Goal: Task Accomplishment & Management: Manage account settings

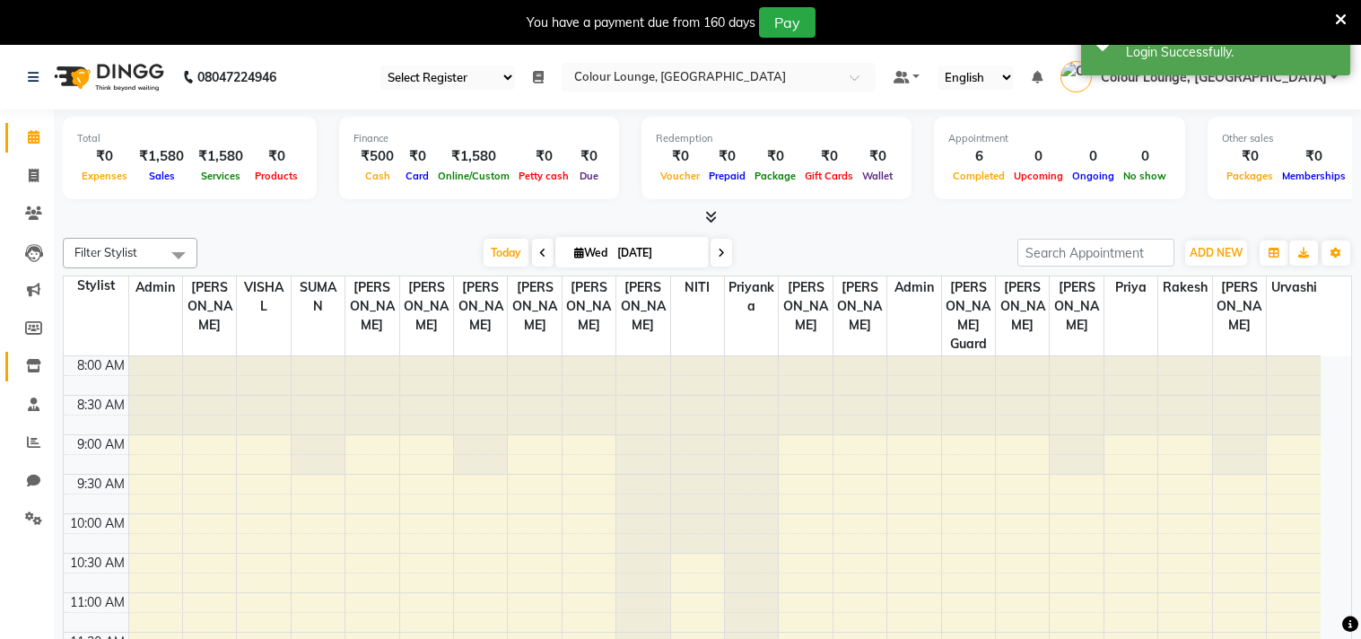
select select "75"
click at [39, 369] on icon at bounding box center [33, 365] width 15 height 13
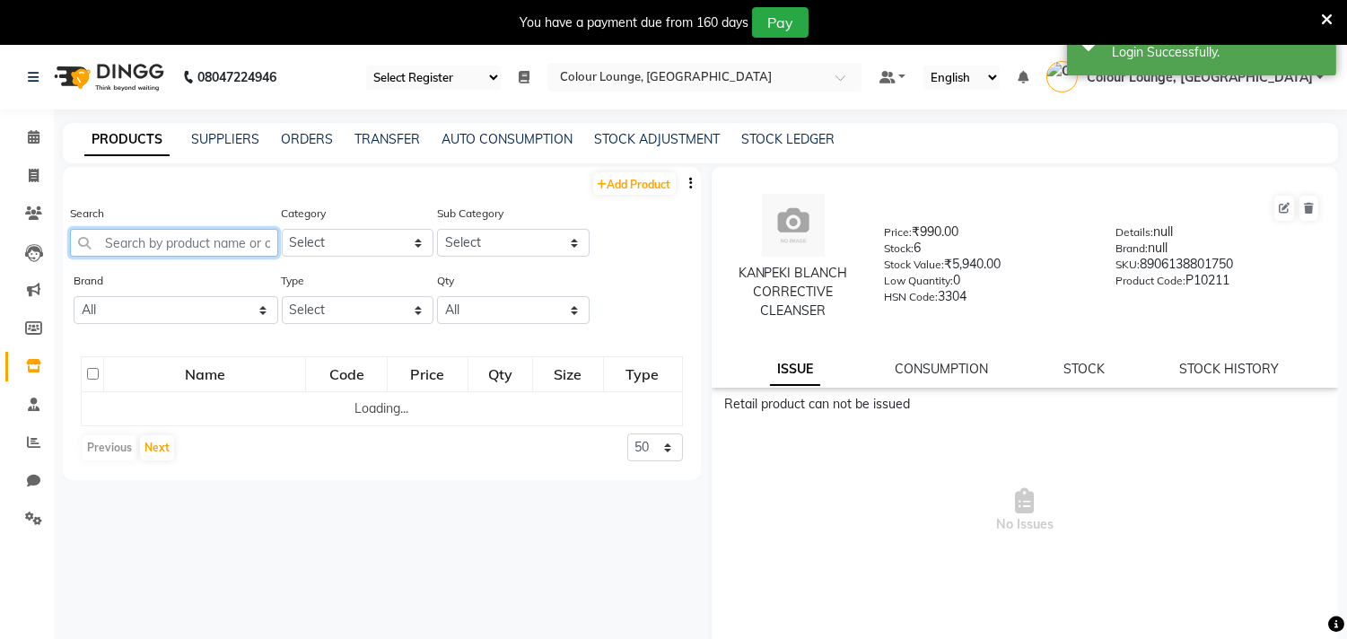
click at [202, 247] on input "text" at bounding box center [174, 243] width 208 height 28
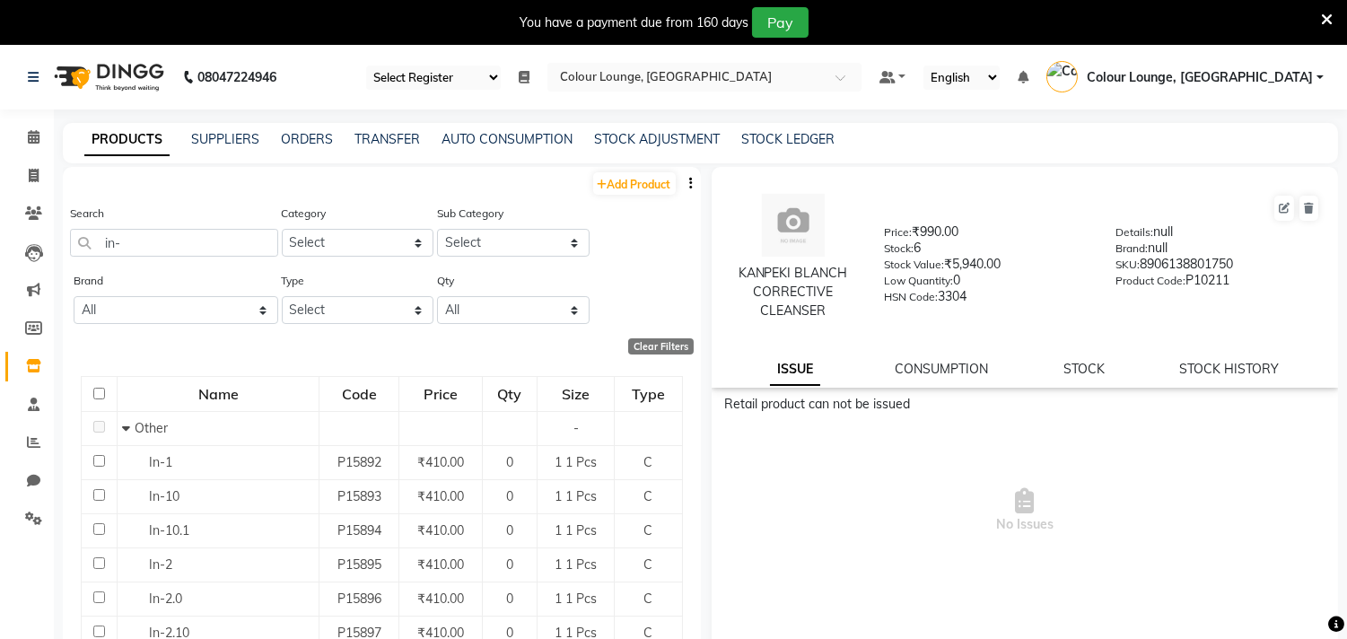
click at [690, 182] on icon "button" at bounding box center [692, 183] width 4 height 13
click at [611, 198] on div "EXPORT" at bounding box center [619, 194] width 58 height 22
click at [240, 256] on input "in-" at bounding box center [174, 243] width 208 height 28
type input "i"
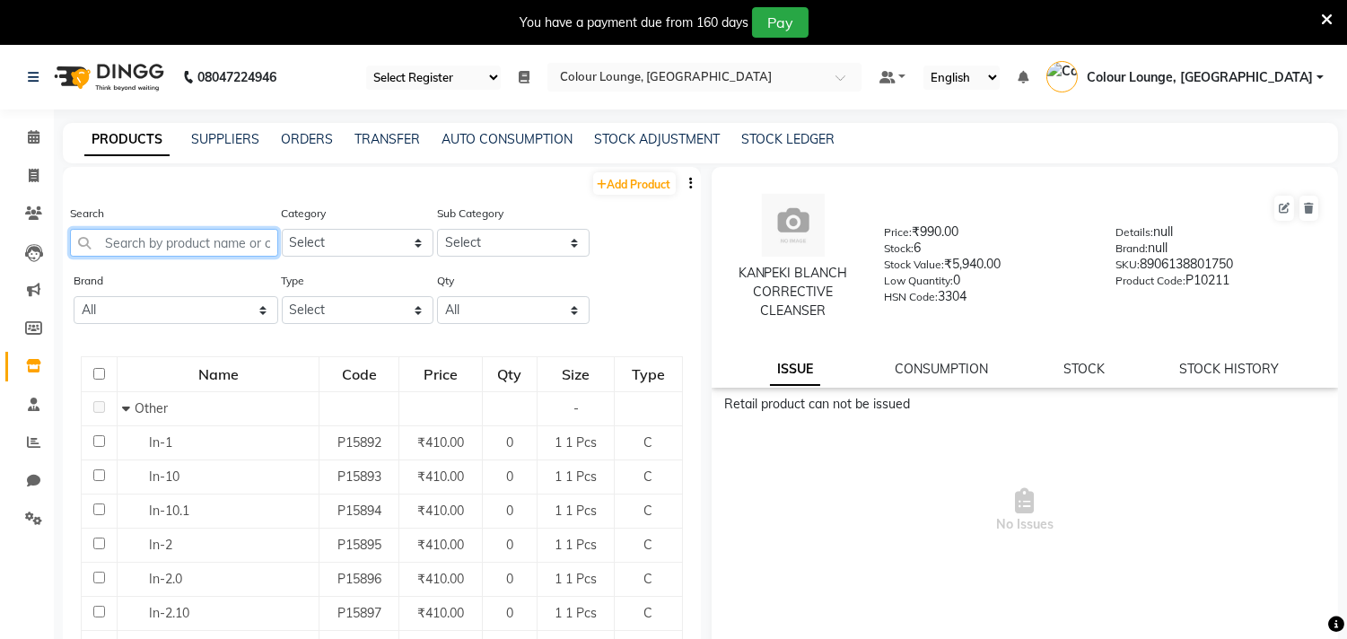
type input "-"
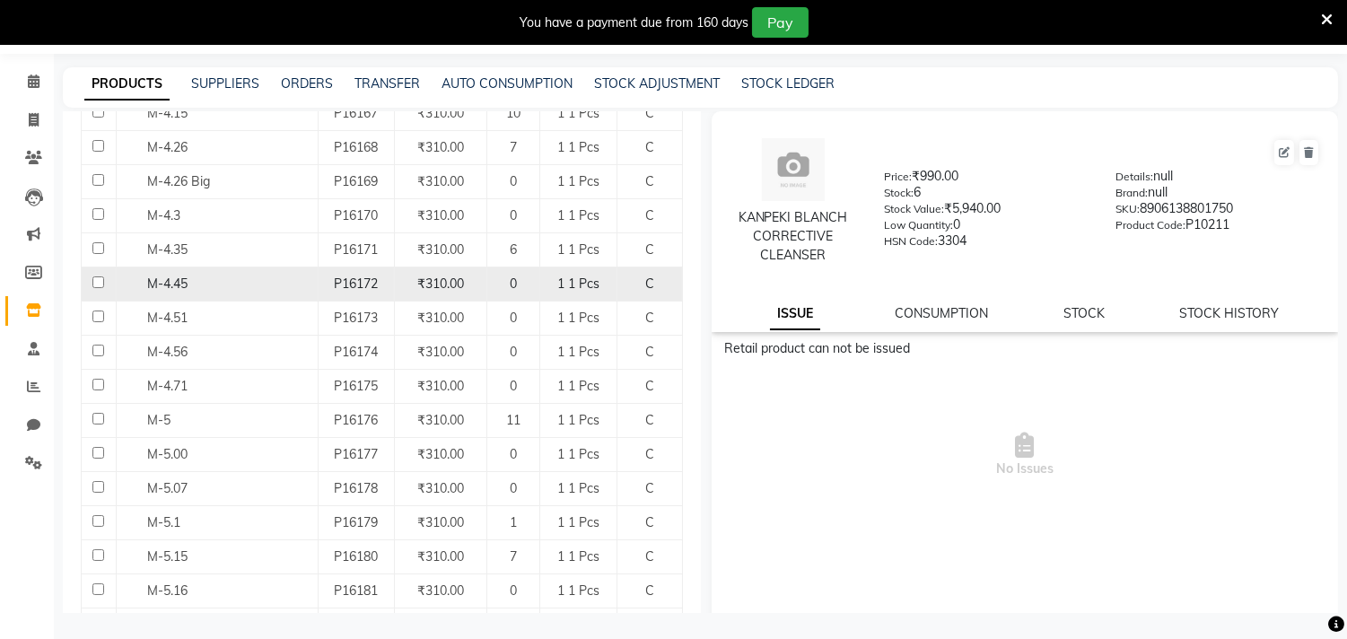
scroll to position [1545, 0]
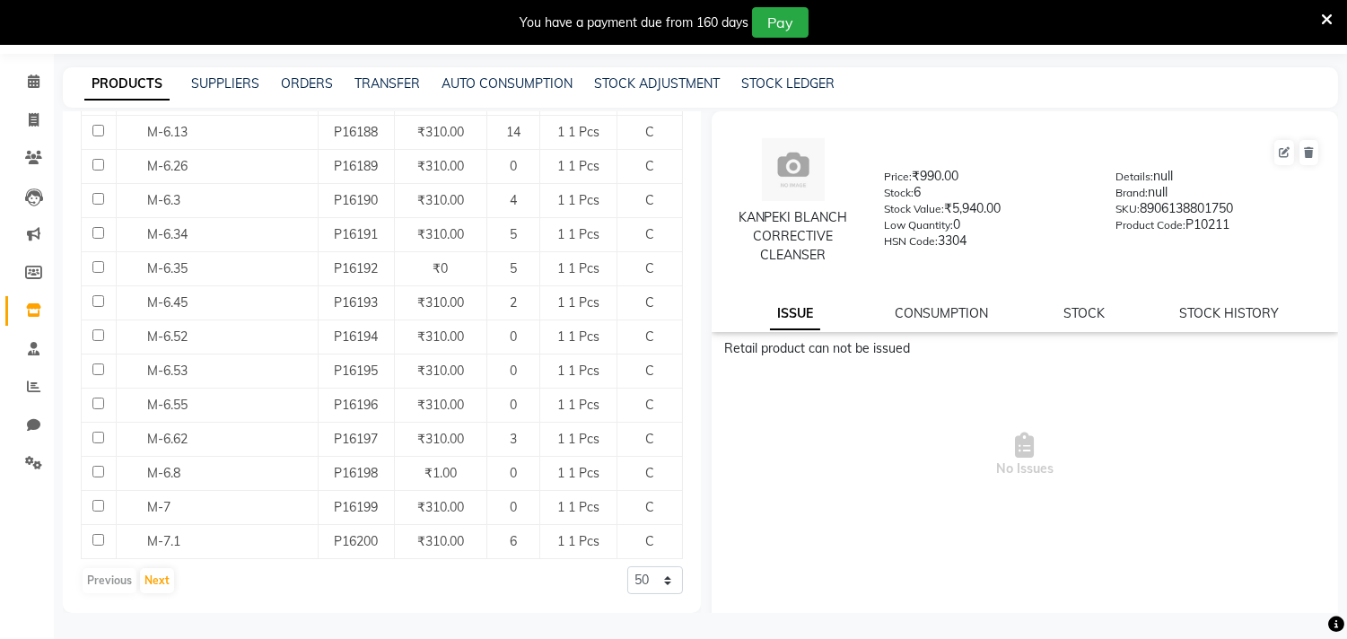
type input "m-"
click at [639, 579] on select "50 100 500" at bounding box center [655, 580] width 56 height 28
select select "100"
click at [627, 566] on select "50 100 500" at bounding box center [655, 580] width 56 height 28
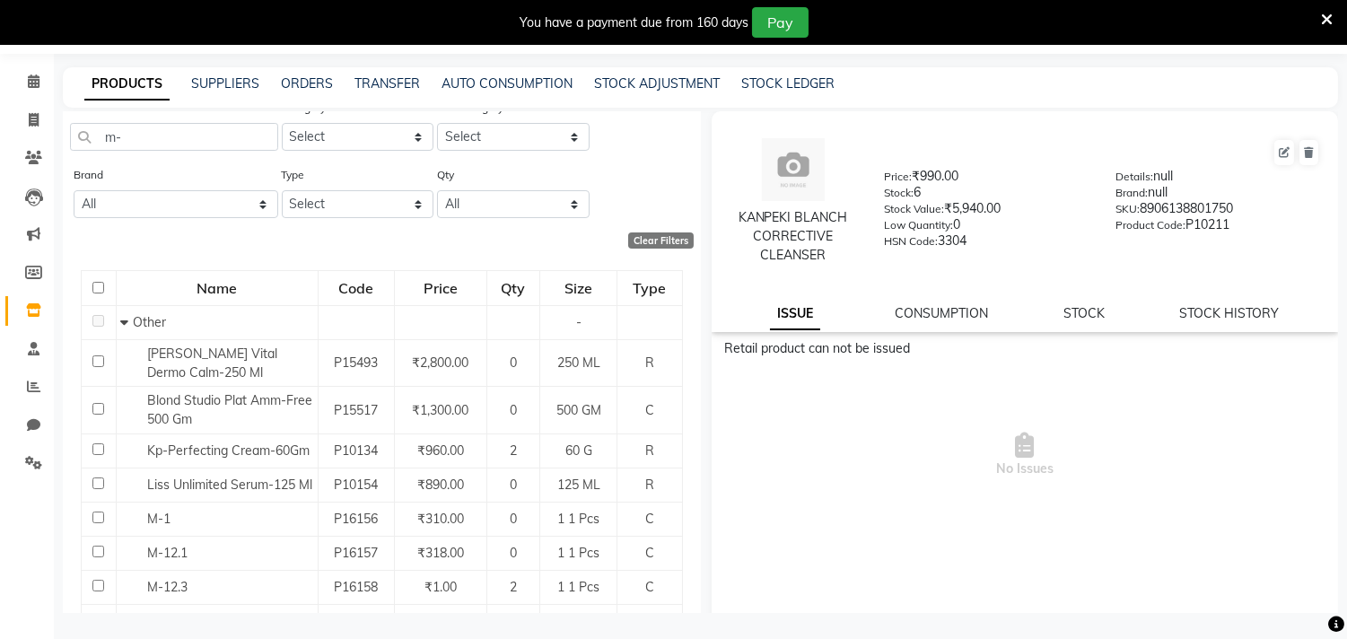
scroll to position [0, 0]
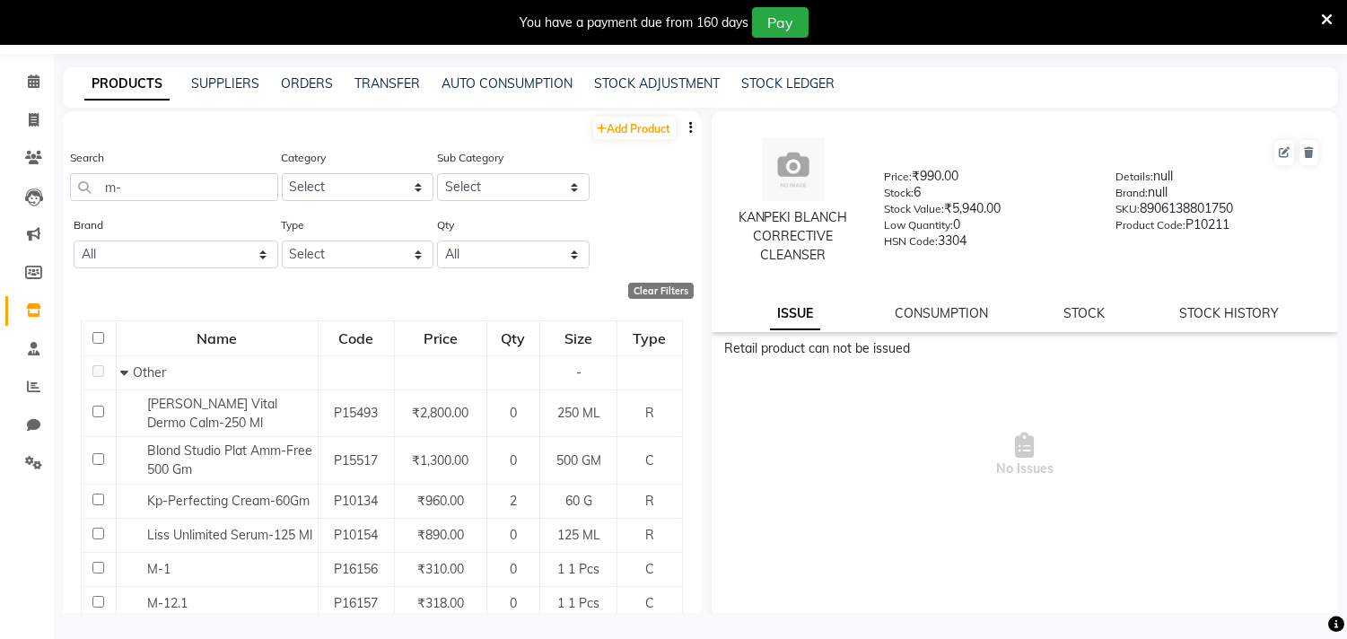
click at [683, 127] on button "button" at bounding box center [692, 127] width 18 height 19
click at [632, 139] on div "EXPORT" at bounding box center [619, 138] width 58 height 22
click at [192, 195] on input "m-" at bounding box center [174, 187] width 208 height 28
type input "m"
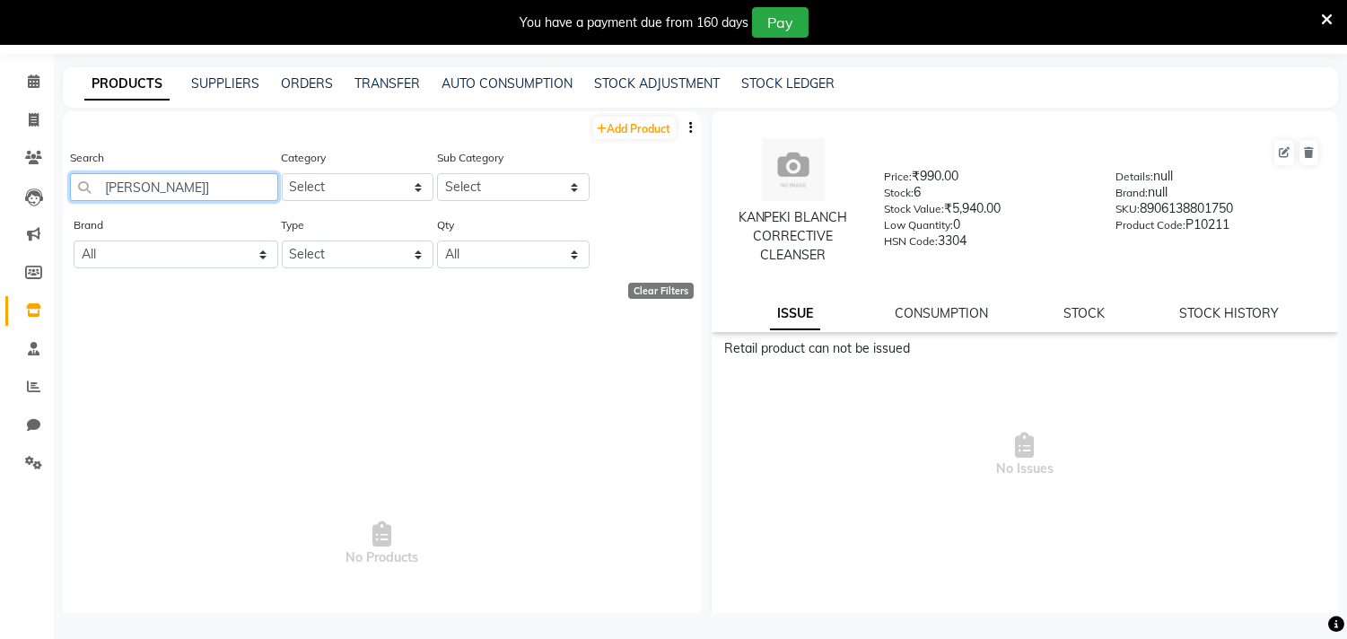
type input "[PERSON_NAME]"
select select "100"
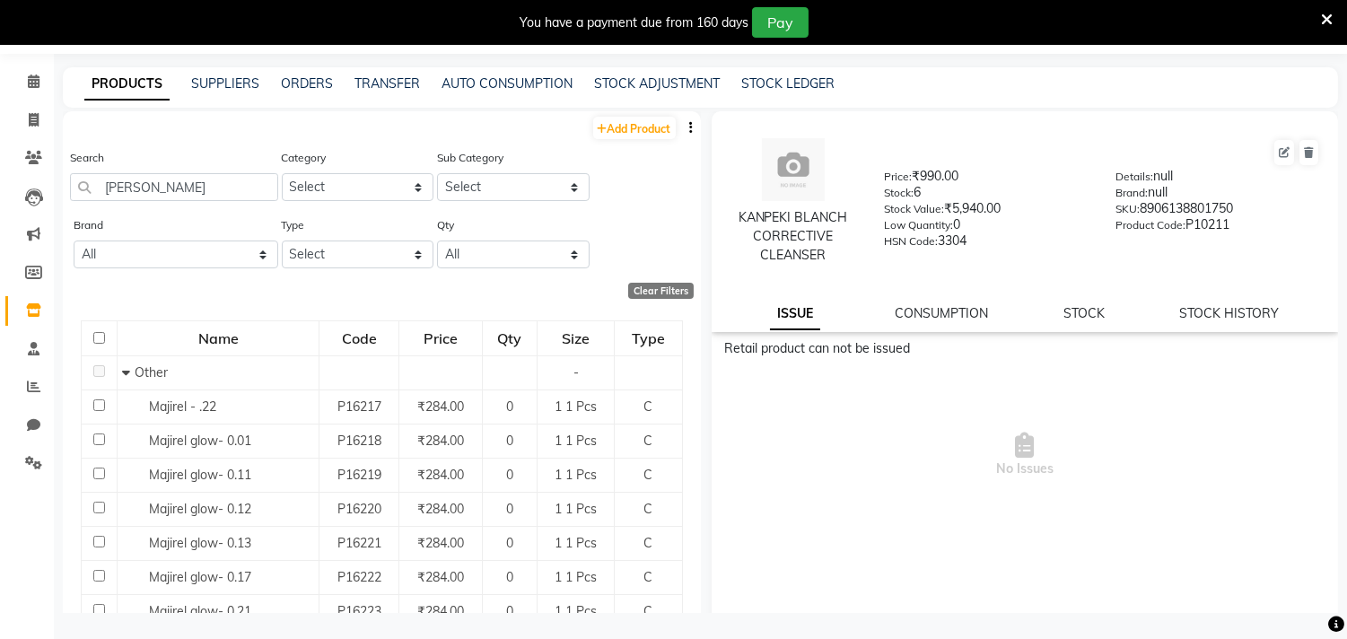
click at [683, 124] on button "button" at bounding box center [692, 127] width 18 height 19
click at [642, 144] on div "EXPORT" at bounding box center [619, 138] width 58 height 22
click at [205, 187] on input "[PERSON_NAME]" at bounding box center [174, 187] width 208 height 28
type input "m"
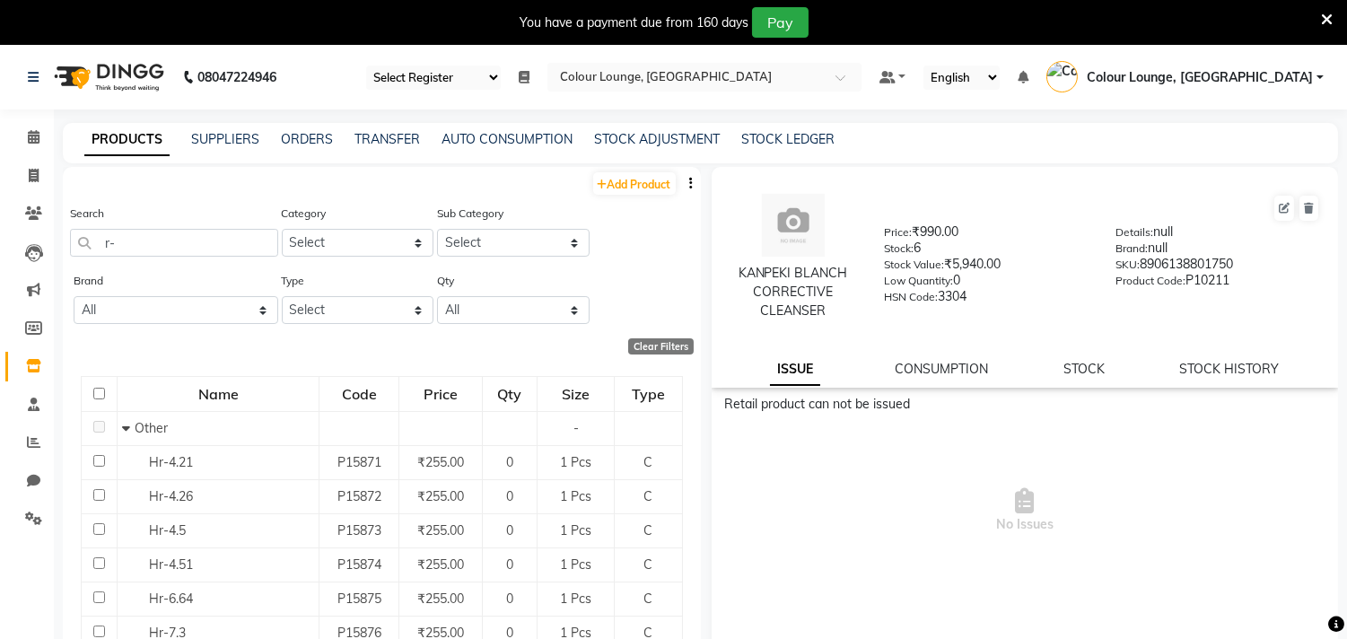
click at [690, 186] on icon "button" at bounding box center [692, 183] width 4 height 13
click at [632, 194] on div "EXPORT" at bounding box center [619, 194] width 58 height 22
click at [213, 239] on input "r-" at bounding box center [174, 243] width 208 height 28
type input "r"
click at [690, 185] on icon "button" at bounding box center [692, 183] width 4 height 13
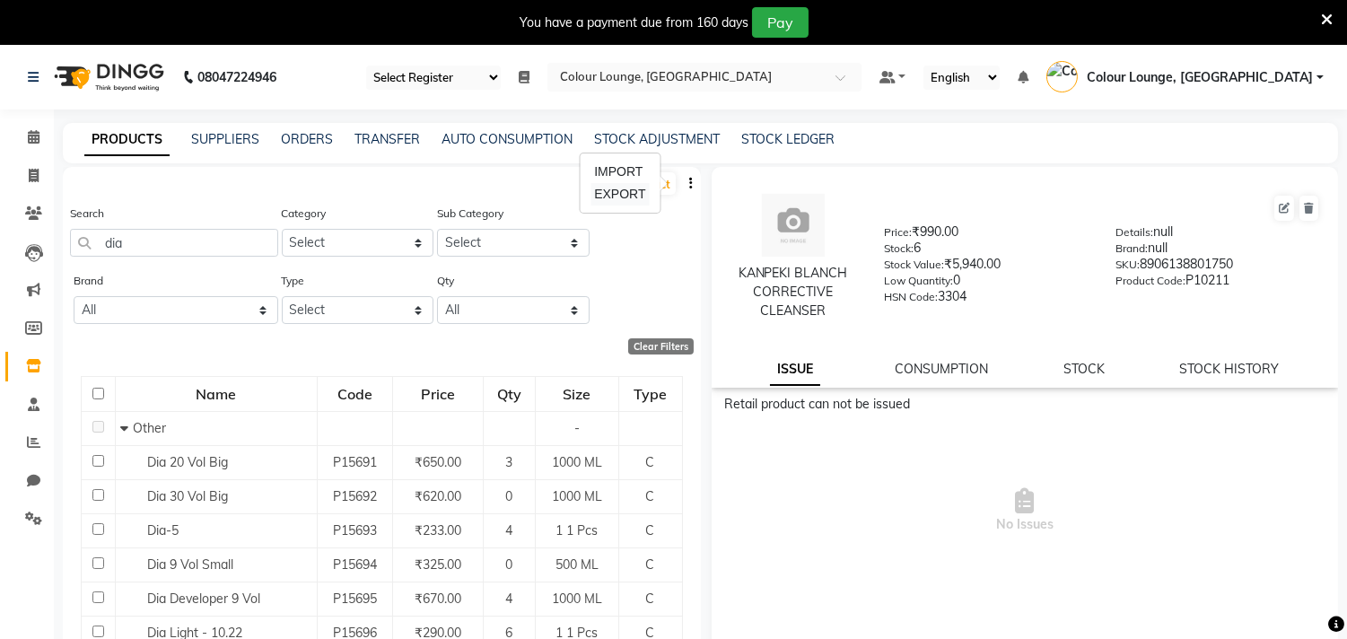
click at [624, 195] on div "EXPORT" at bounding box center [619, 194] width 58 height 22
click at [151, 242] on input "dia" at bounding box center [174, 243] width 208 height 28
type input "d"
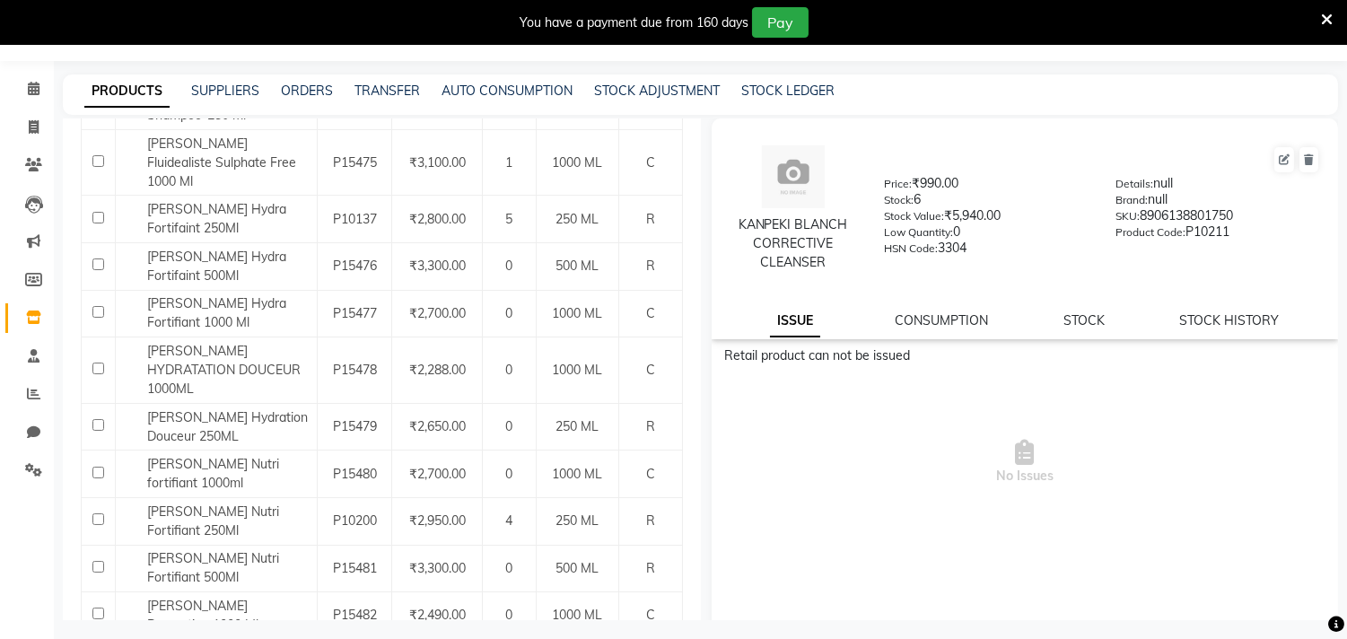
scroll to position [56, 0]
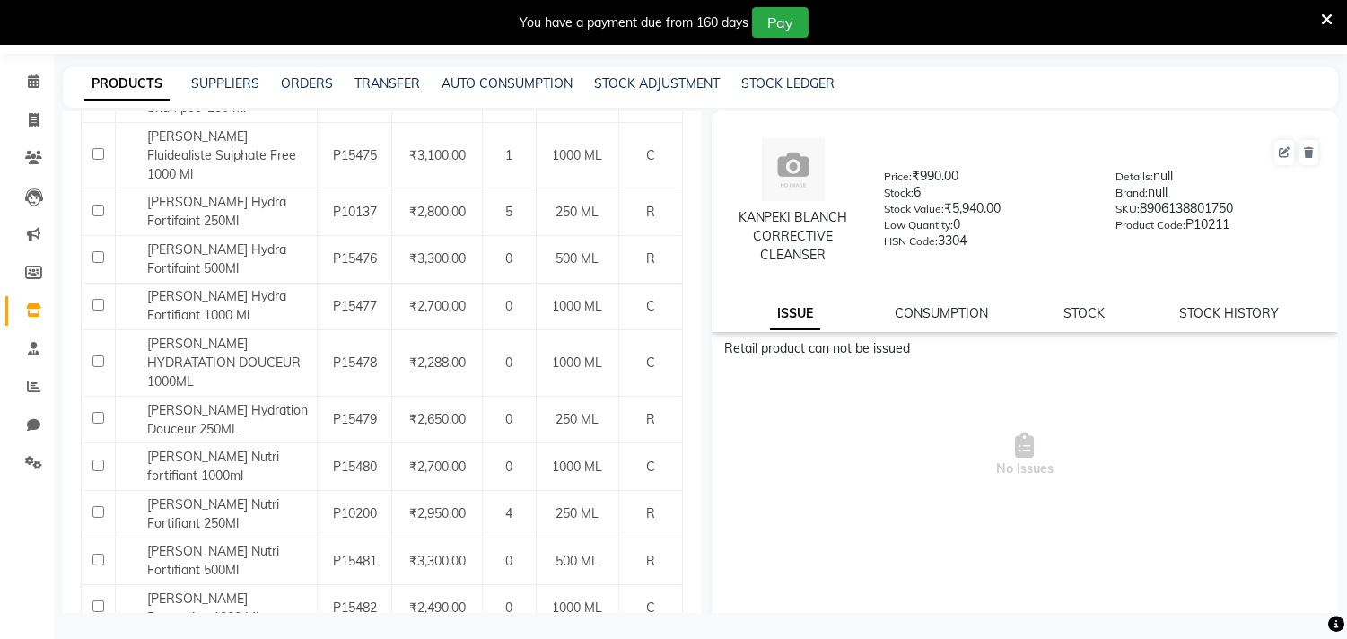
select select "500"
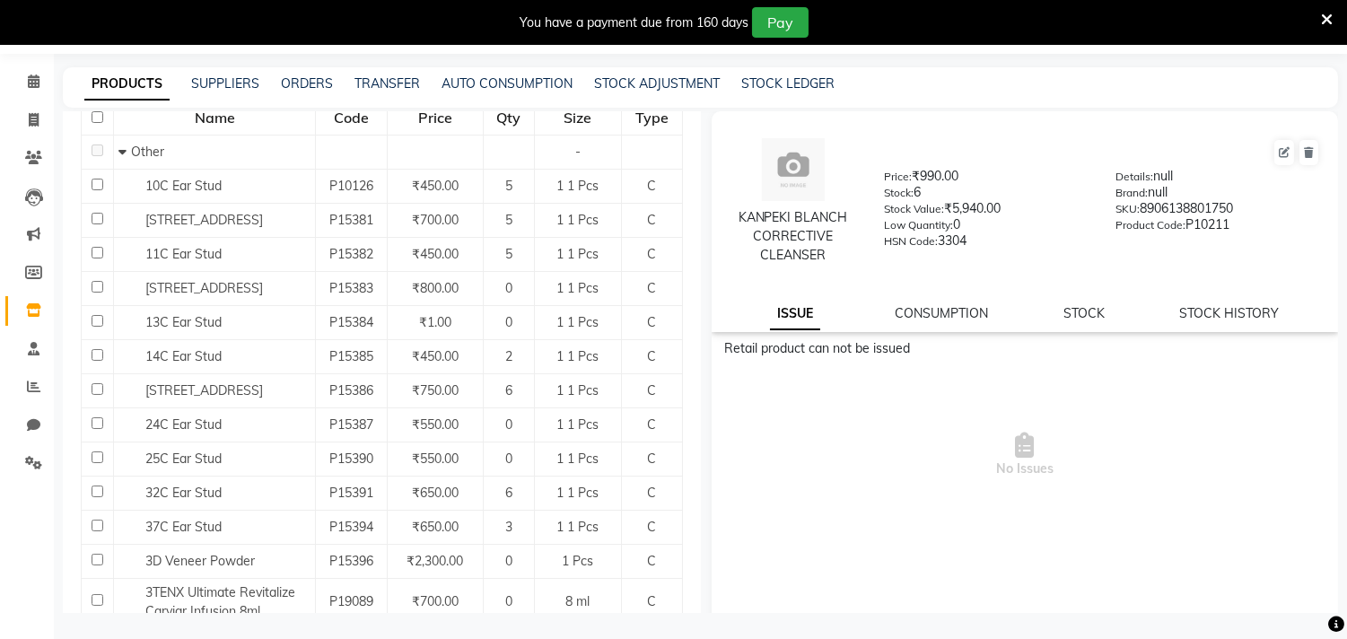
scroll to position [0, 0]
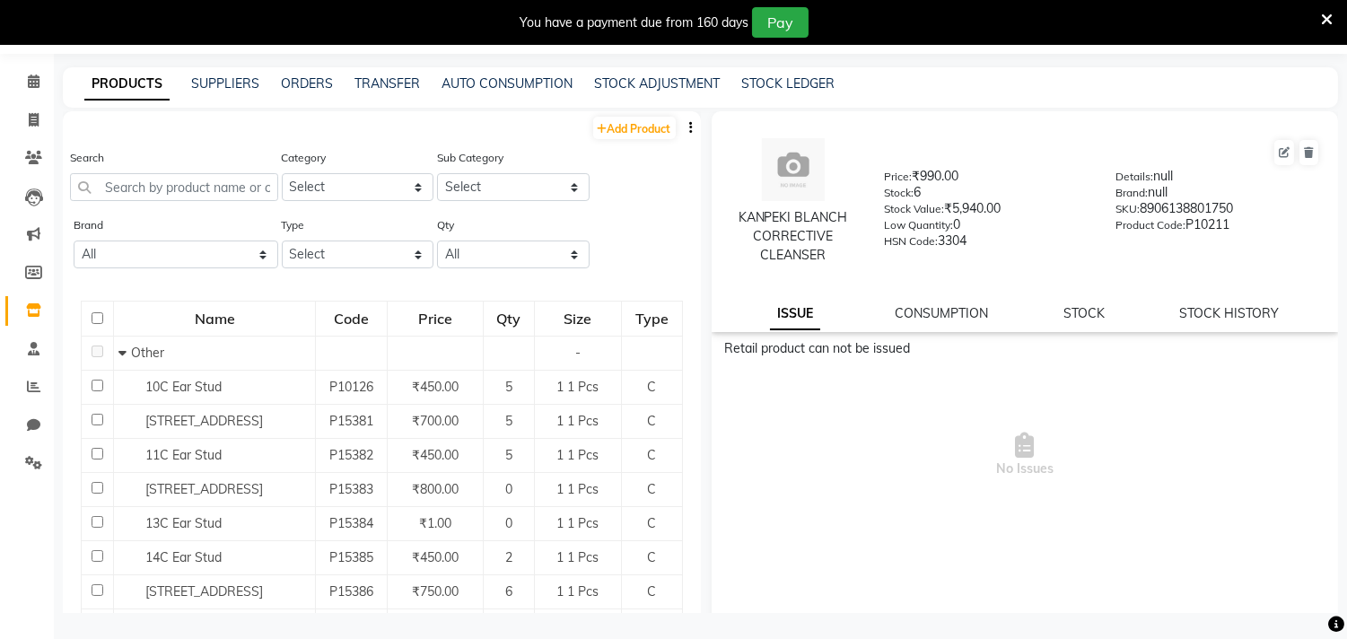
click at [690, 129] on icon "button" at bounding box center [692, 127] width 4 height 13
click at [620, 114] on div "IMPORT" at bounding box center [619, 116] width 58 height 22
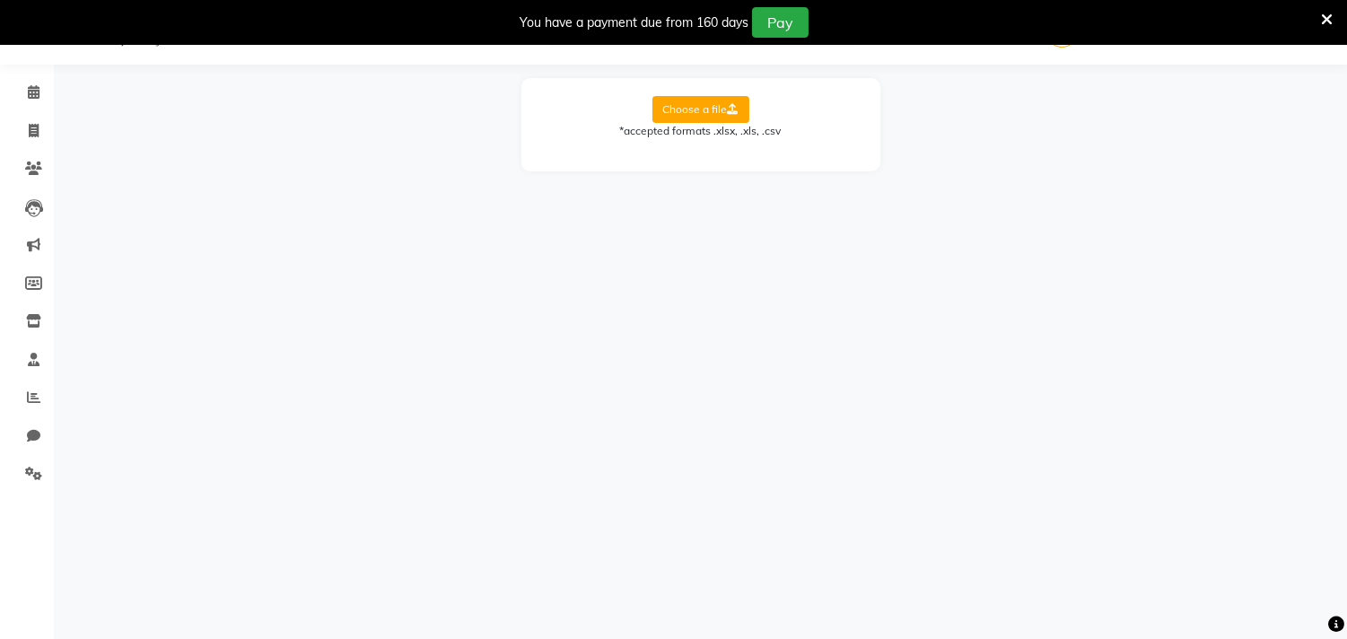
click at [680, 102] on label "Choose a file" at bounding box center [700, 109] width 97 height 27
click at [0, 0] on input "Choose a file" at bounding box center [0, 0] width 0 height 0
click at [748, 172] on select "Select Sheet Sheet1" at bounding box center [781, 167] width 135 height 28
select select "Sheet1"
click at [714, 153] on select "Select Sheet Sheet1" at bounding box center [781, 167] width 135 height 28
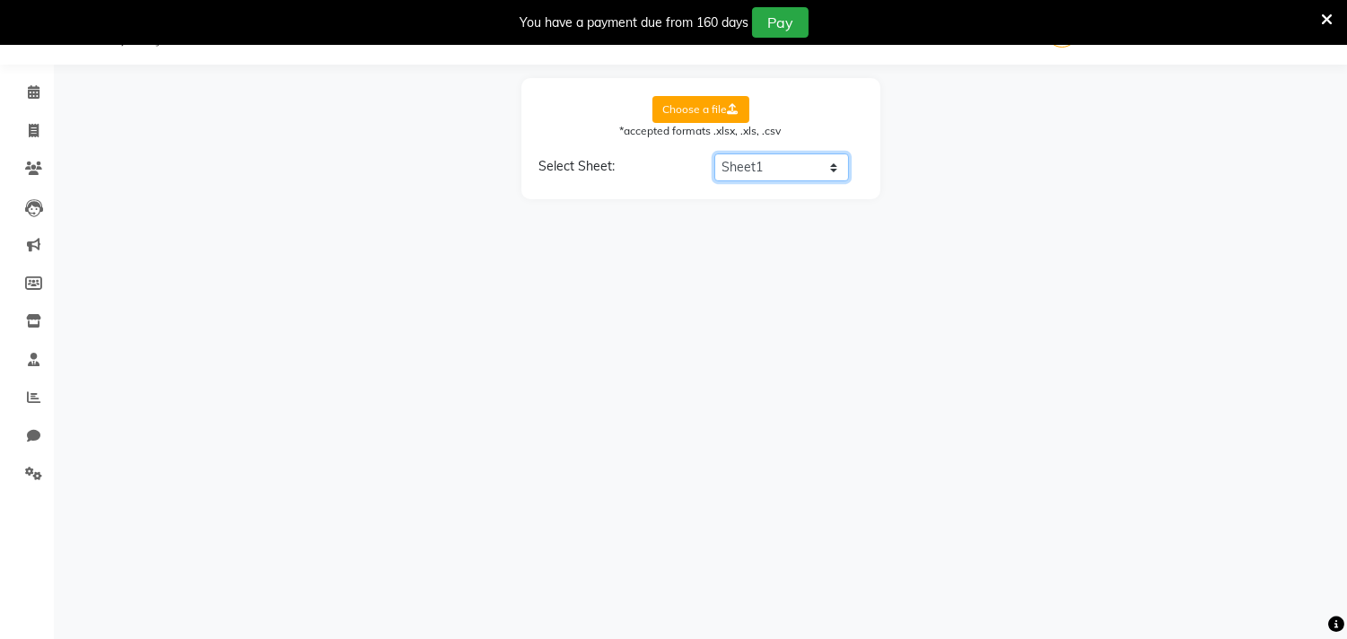
select select "product name"
select select "product code"
select select "product category"
select select "product sub-category"
select select "quantity"
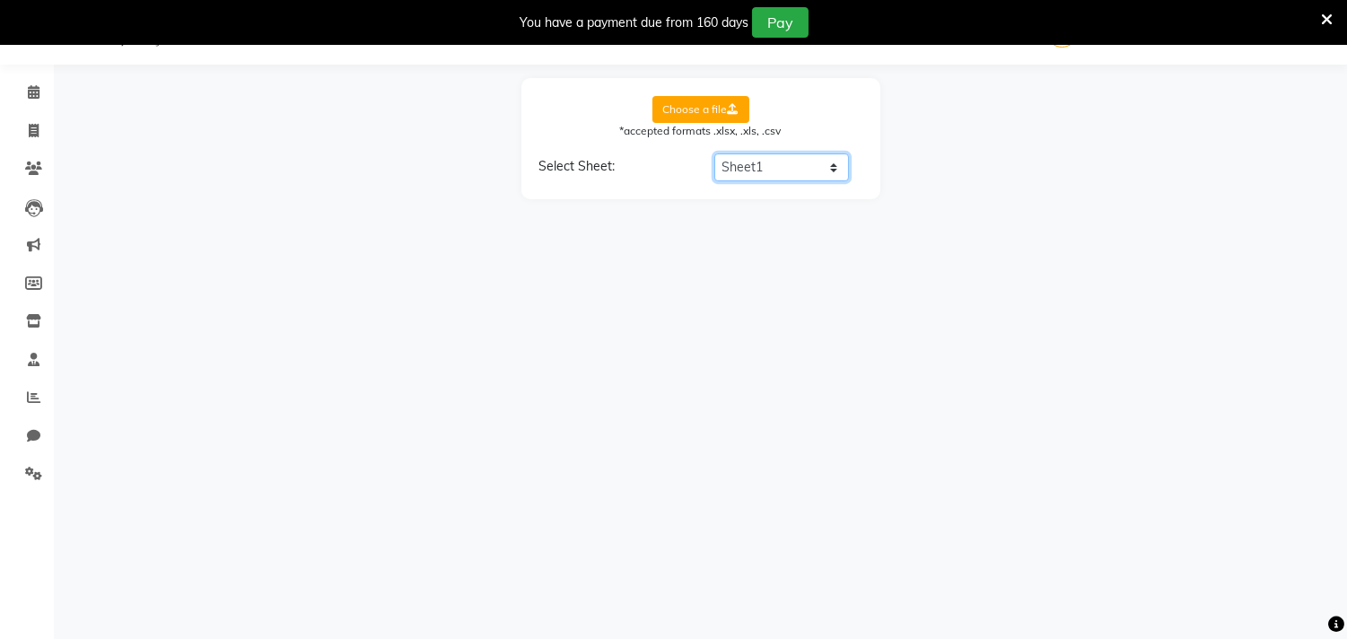
select select "price"
select select "cost"
select select "tax group"
select select "tax inclusive"
select select "size"
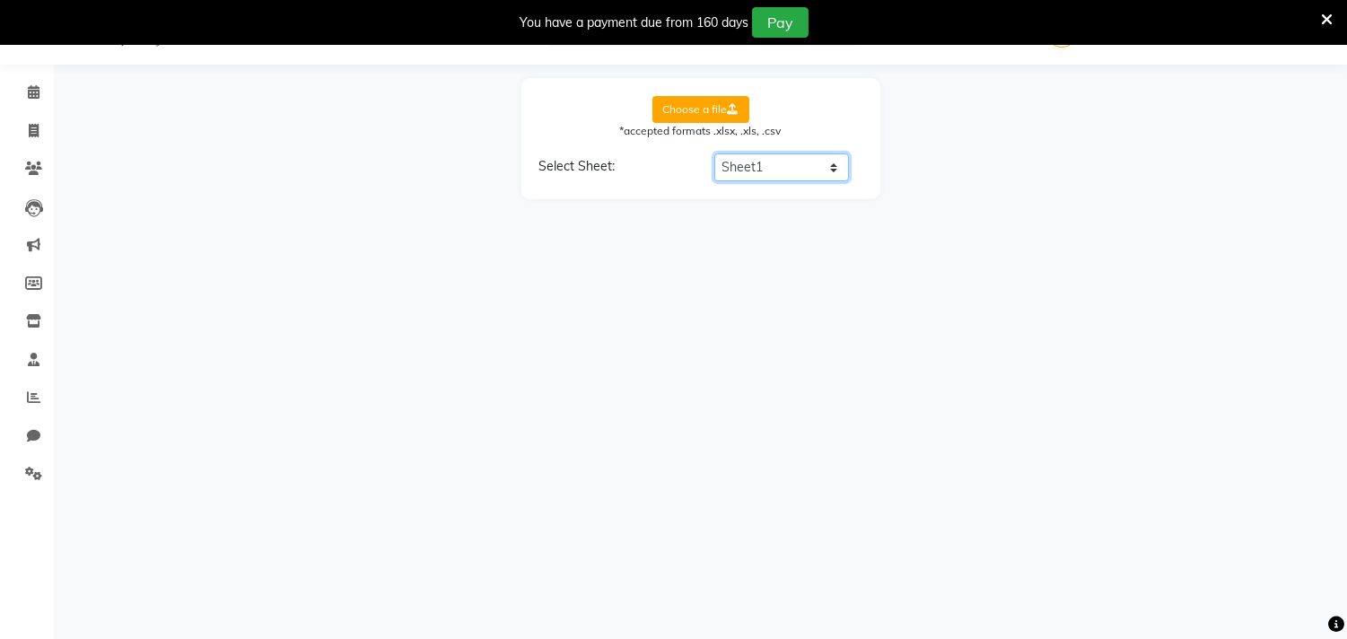
select select "unit"
select select "sku"
select select "brand"
select select "sac code"
select select "description"
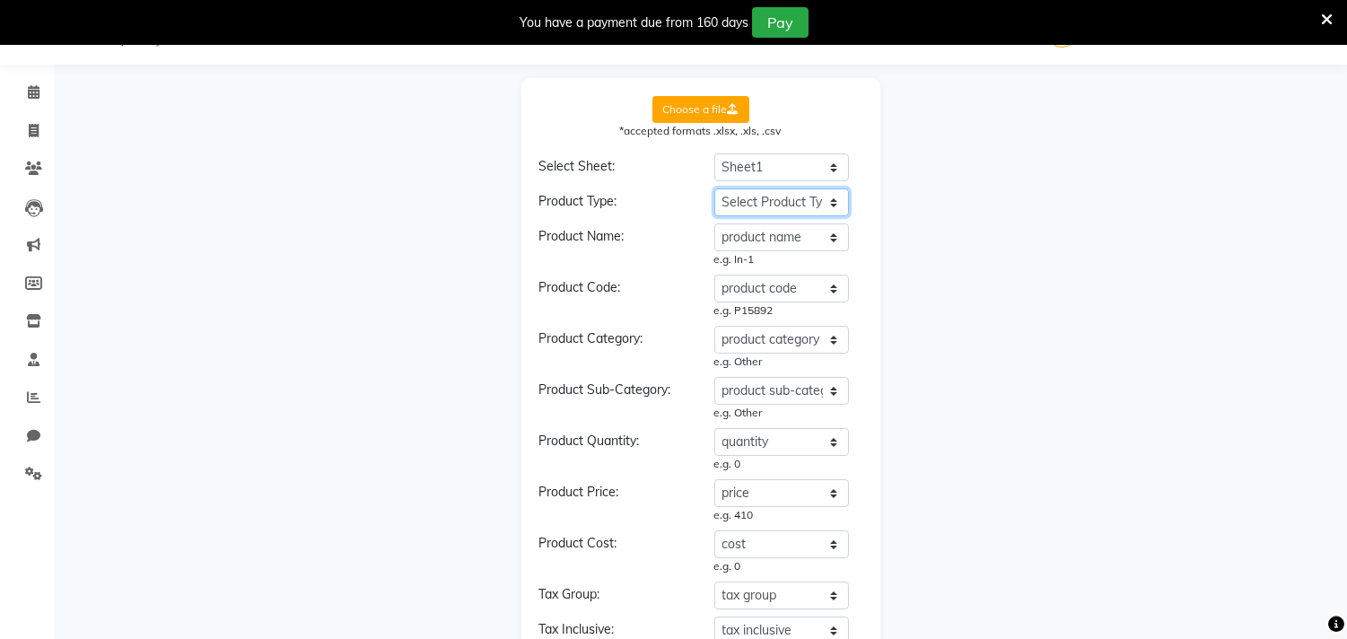
click at [764, 201] on select "Select Product Type product name product code product category product sub-cate…" at bounding box center [781, 202] width 135 height 28
select select "type"
click at [714, 188] on select "Select Product Type product name product code product category product sub-cate…" at bounding box center [781, 202] width 135 height 28
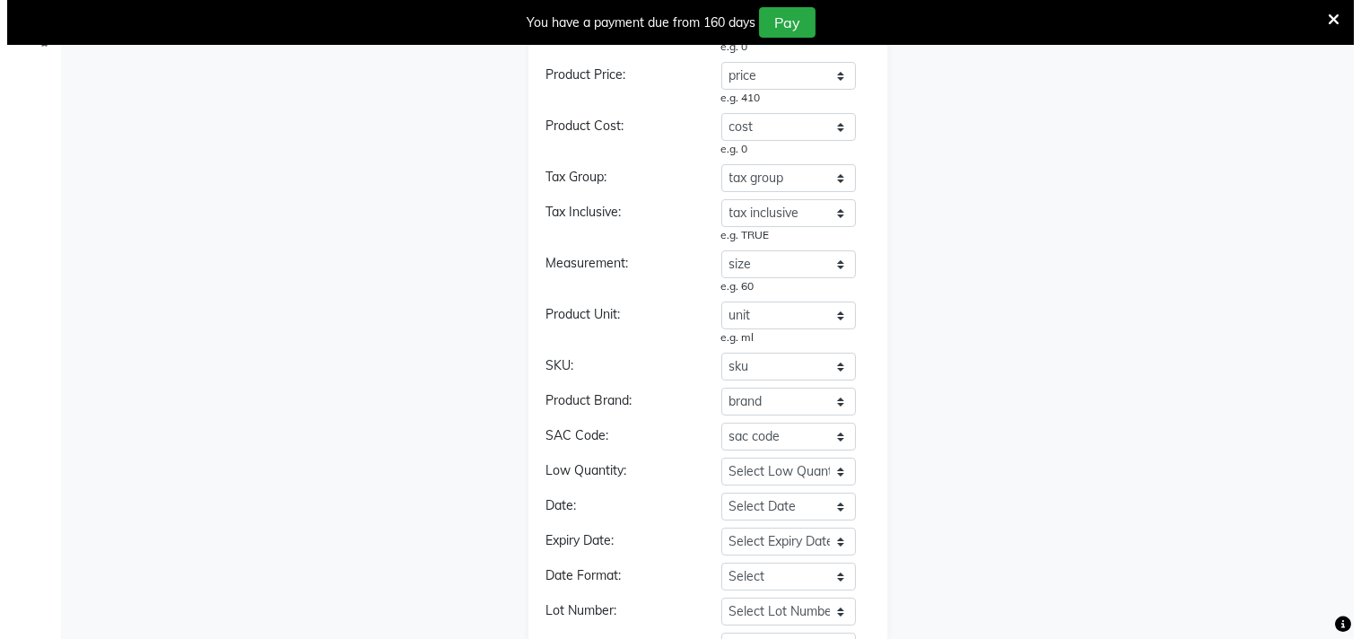
scroll to position [620, 0]
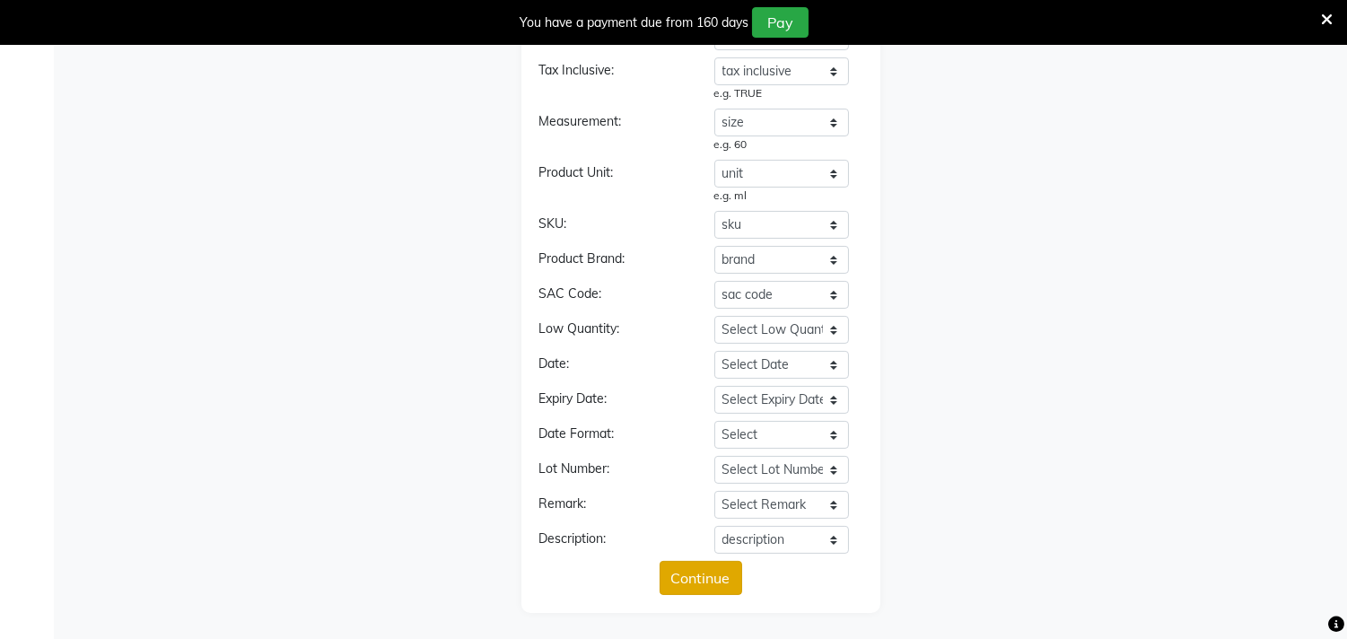
click at [682, 566] on button "Continue" at bounding box center [700, 578] width 83 height 34
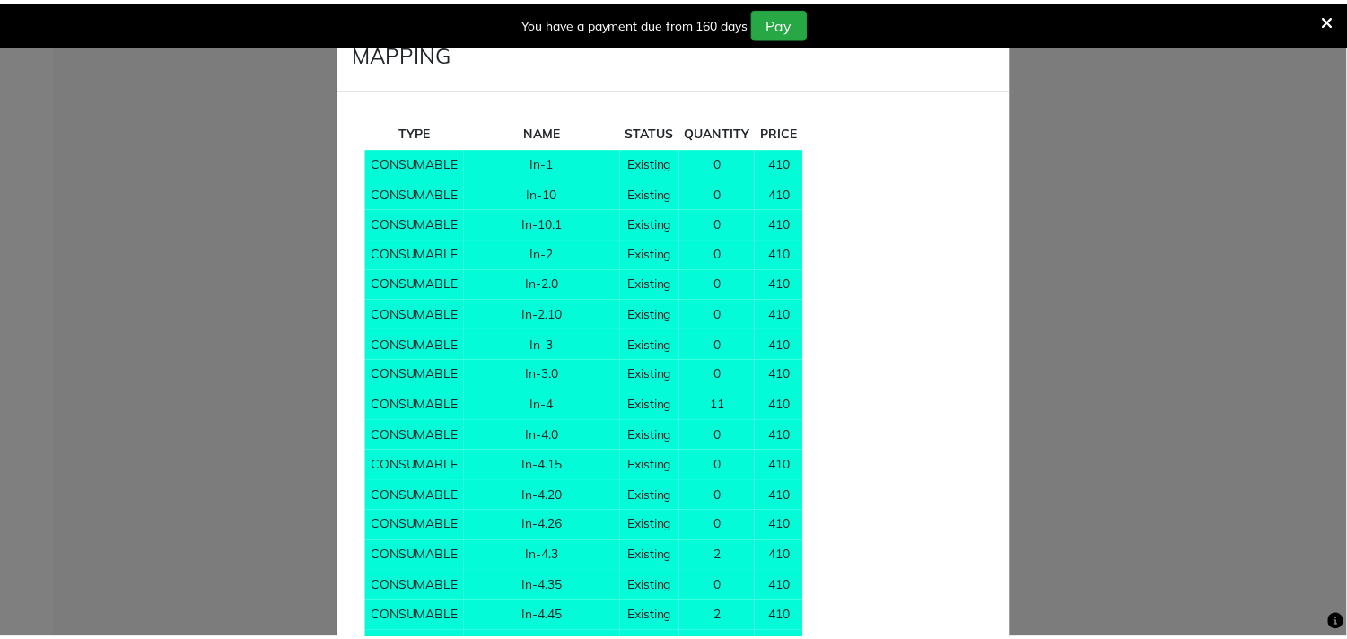
scroll to position [5784, 0]
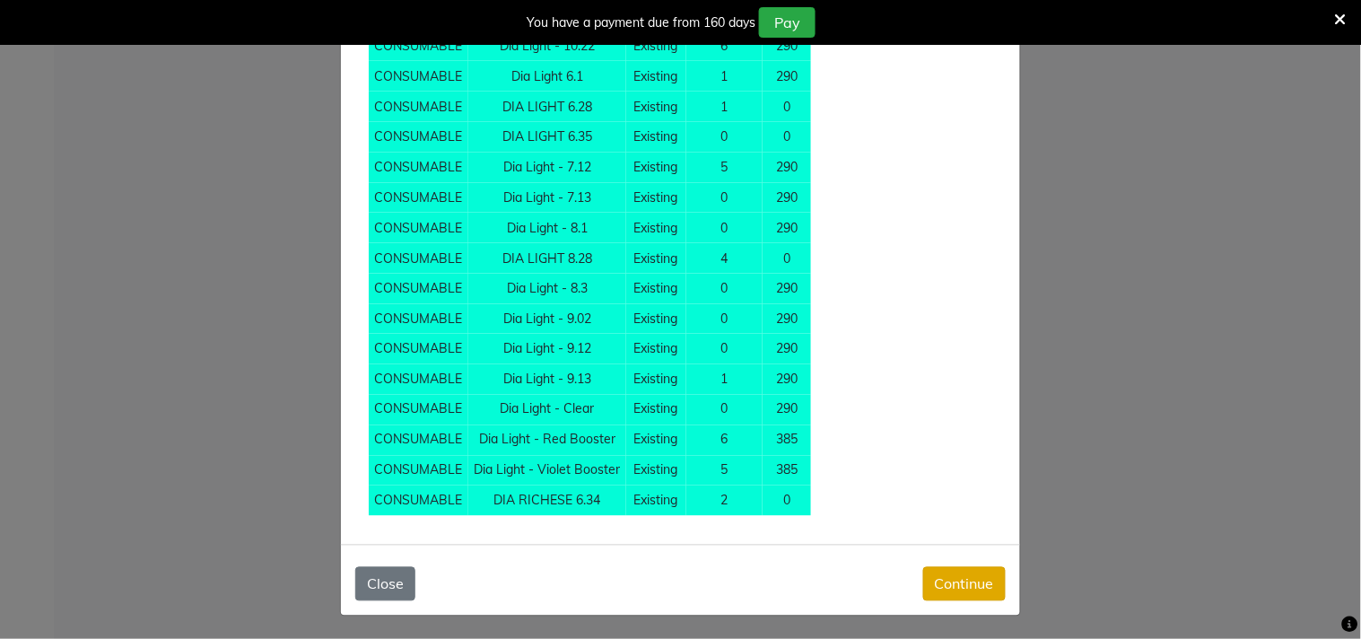
click at [972, 588] on button "Continue" at bounding box center [964, 584] width 83 height 34
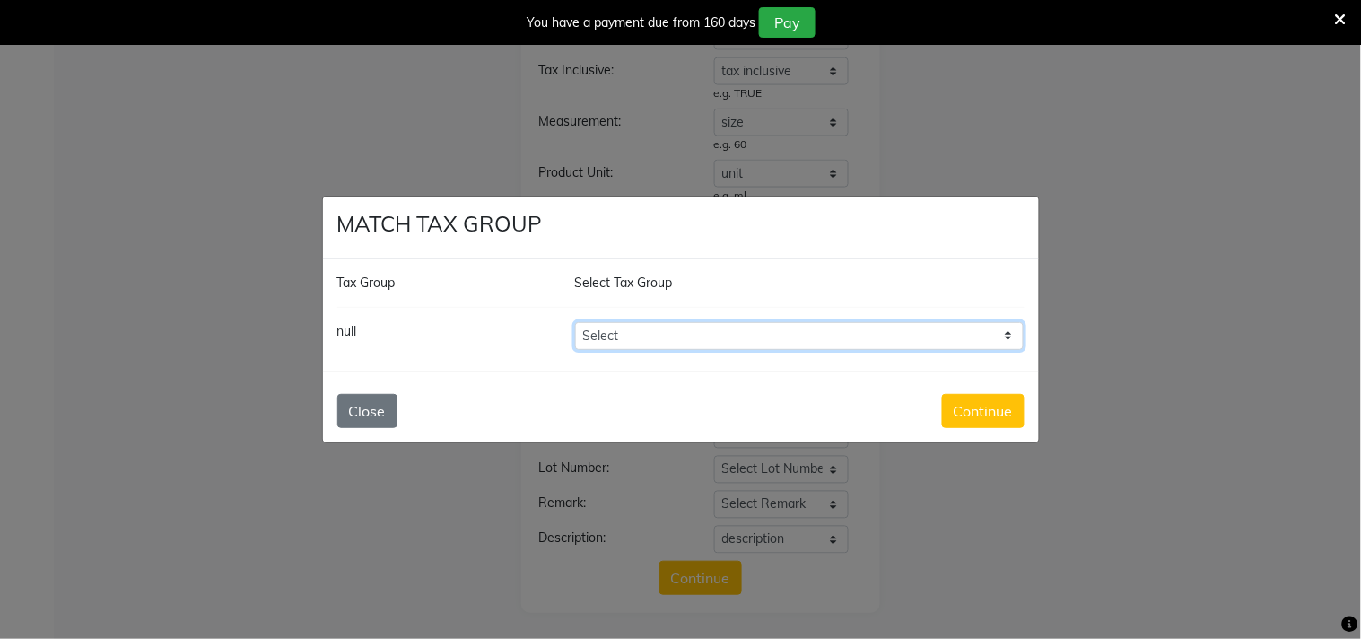
click at [666, 333] on select "Select GST" at bounding box center [800, 336] width 450 height 28
select select "3461"
click at [575, 322] on select "Select GST" at bounding box center [800, 336] width 450 height 28
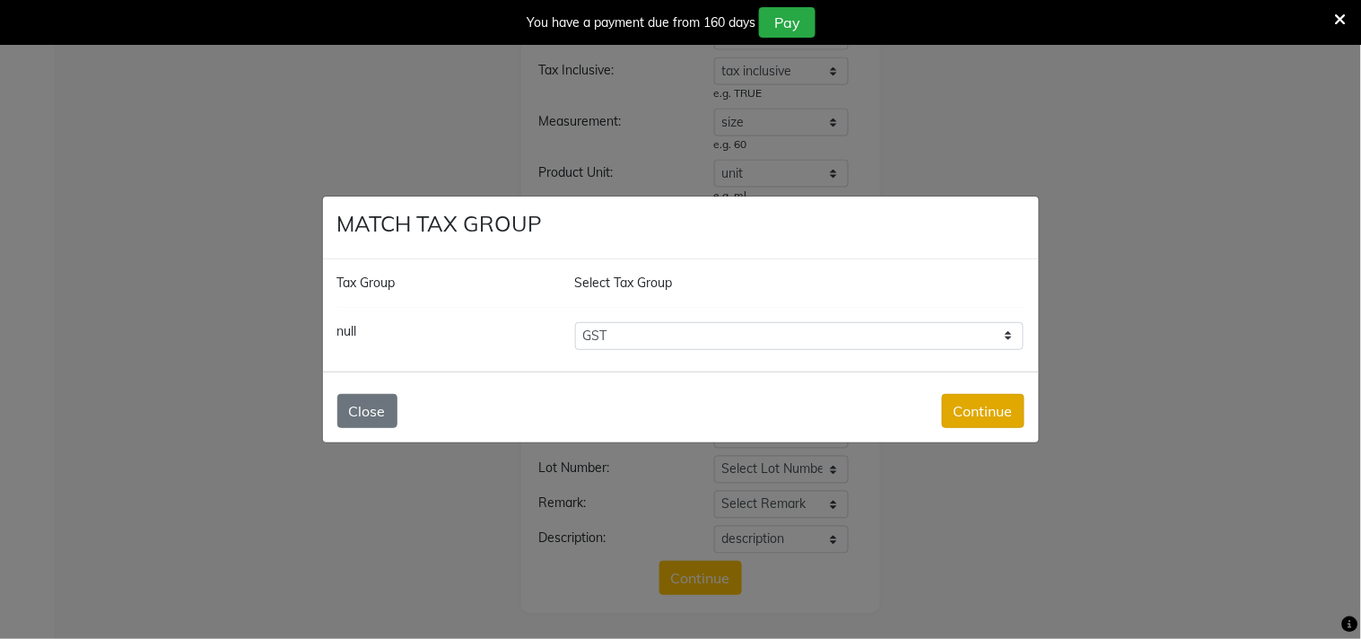
click at [976, 420] on button "Continue" at bounding box center [983, 411] width 83 height 34
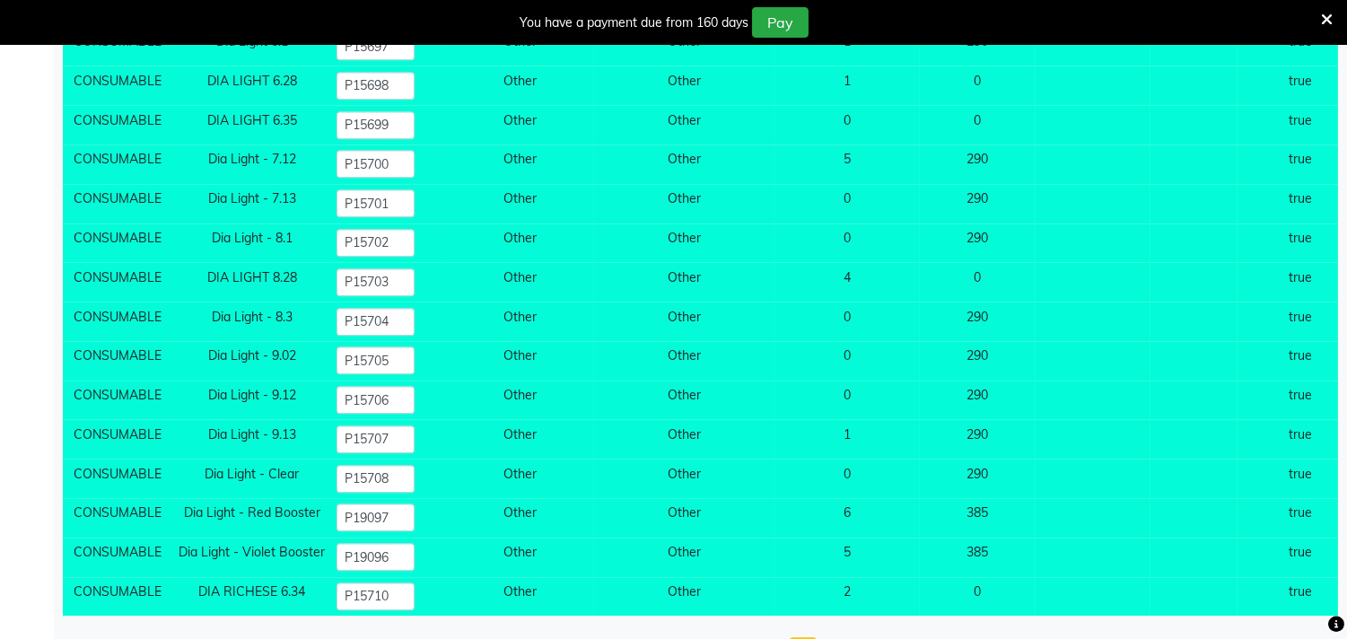
scroll to position [8707, 0]
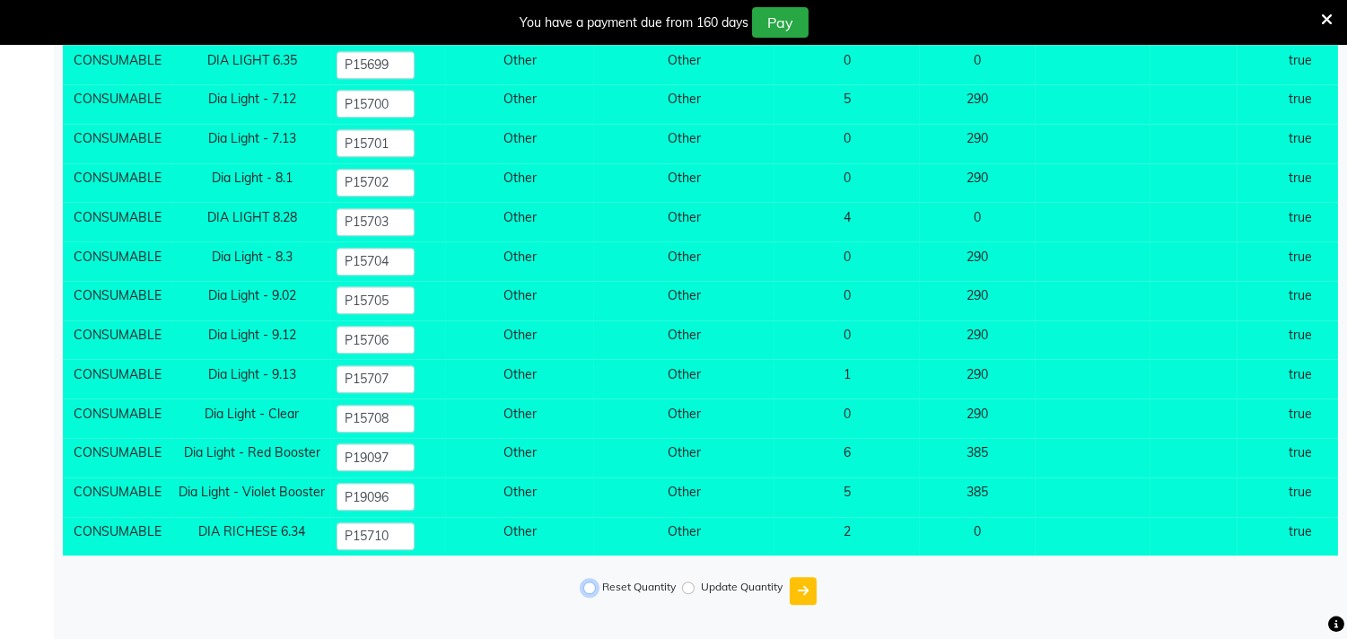
click at [592, 584] on input "Reset Quantity" at bounding box center [589, 587] width 13 height 13
radio input "true"
click at [816, 593] on button "submit" at bounding box center [803, 591] width 27 height 28
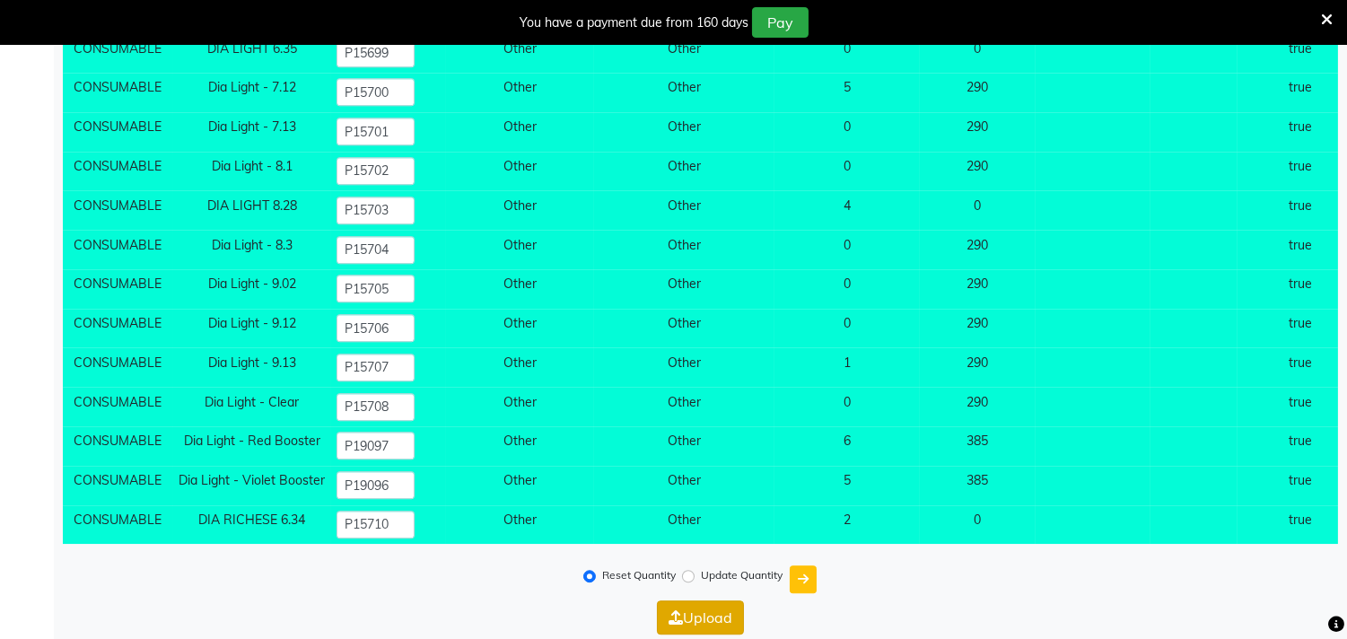
click at [727, 621] on button "Upload" at bounding box center [700, 617] width 87 height 34
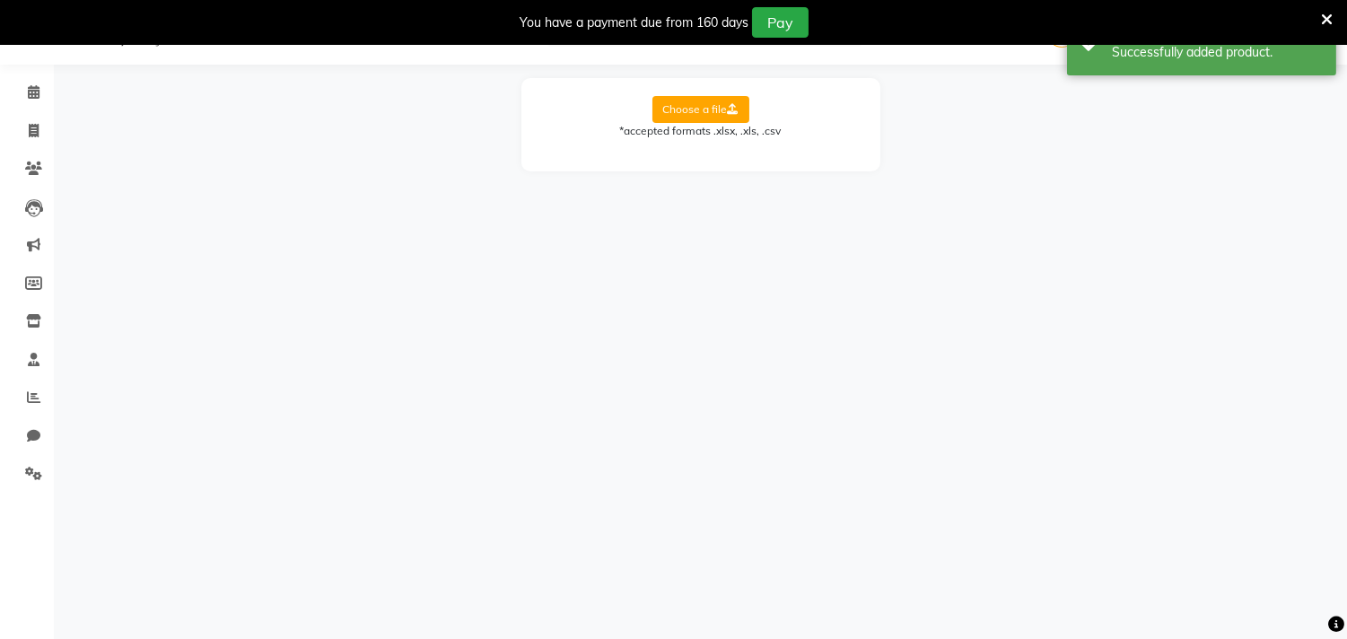
scroll to position [45, 0]
click at [32, 329] on span at bounding box center [33, 321] width 31 height 21
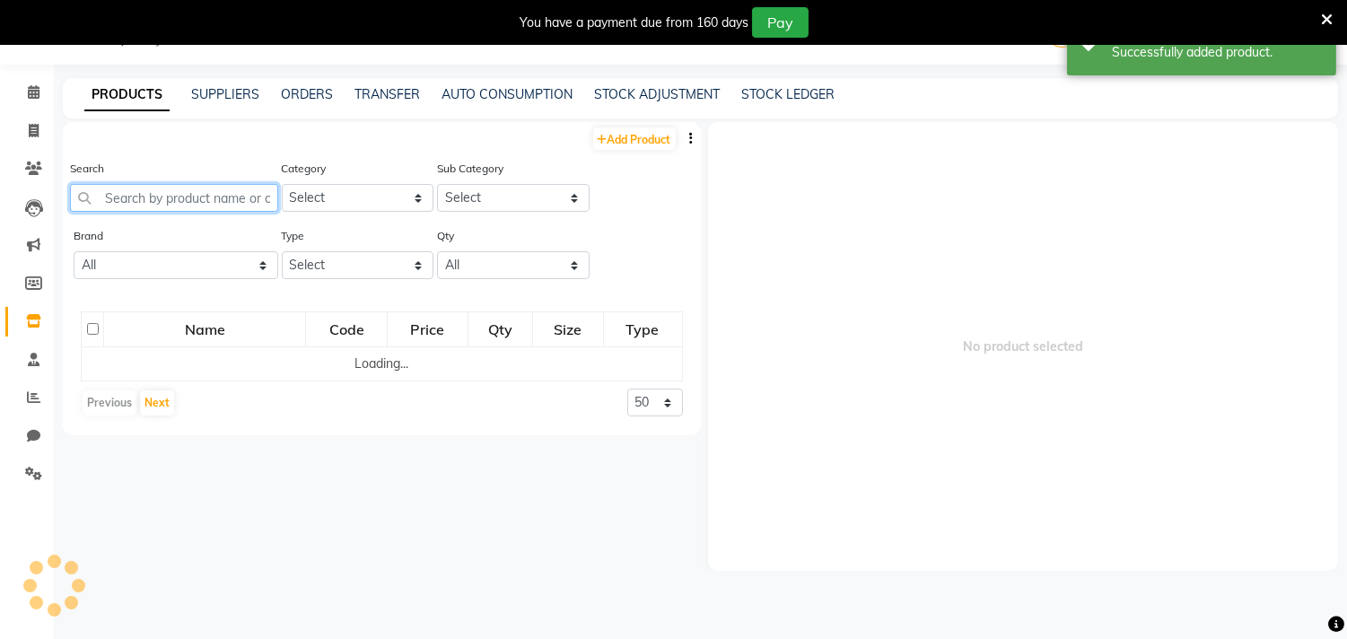
click at [240, 207] on input "text" at bounding box center [174, 198] width 208 height 28
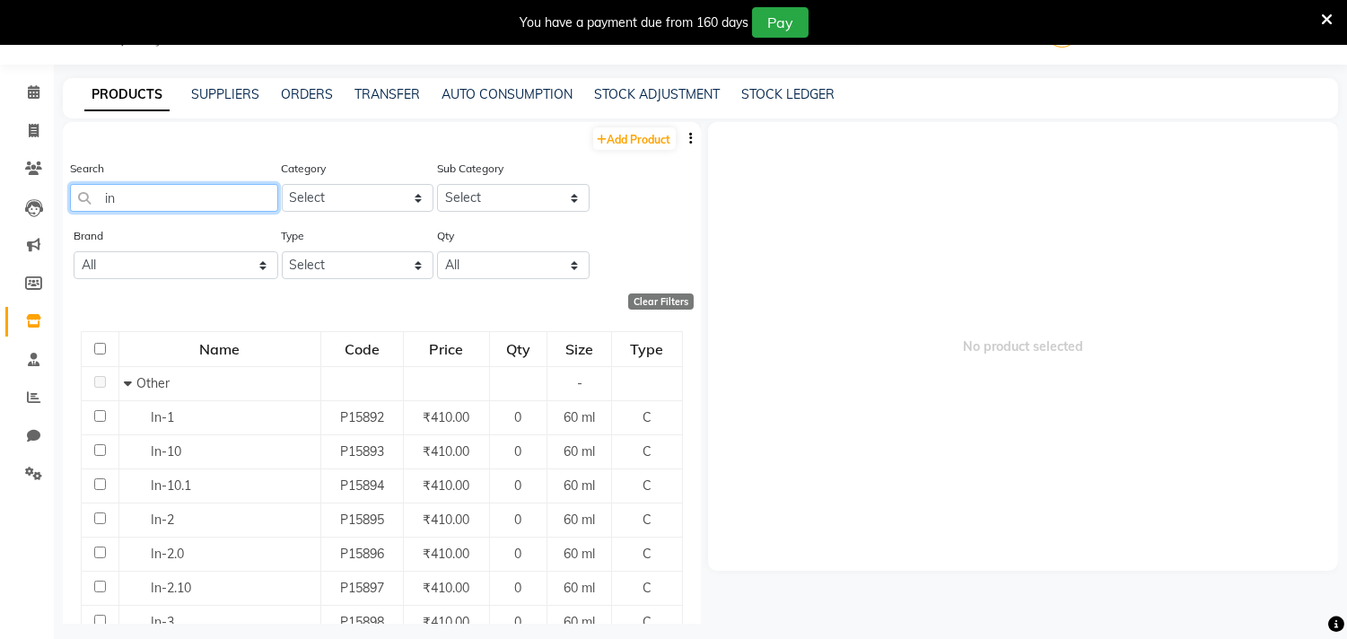
type input "i"
type input "m-"
